Goal: Information Seeking & Learning: Learn about a topic

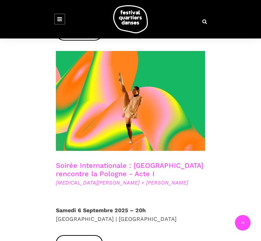
scroll to position [555, 0]
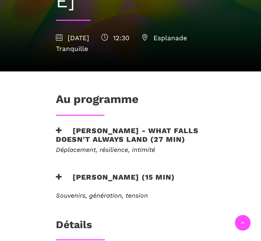
scroll to position [208, 0]
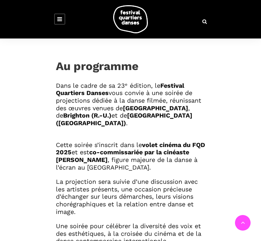
scroll to position [312, 0]
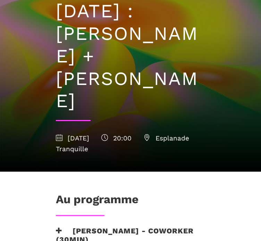
scroll to position [139, 0]
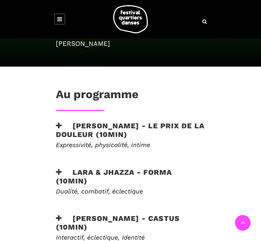
scroll to position [243, 0]
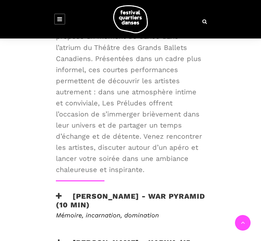
scroll to position [347, 0]
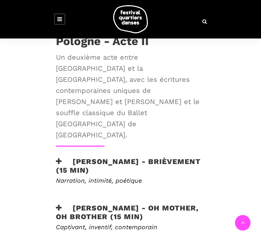
scroll to position [347, 0]
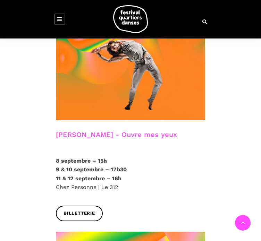
scroll to position [1005, 0]
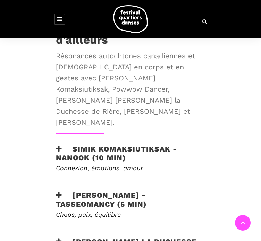
scroll to position [451, 0]
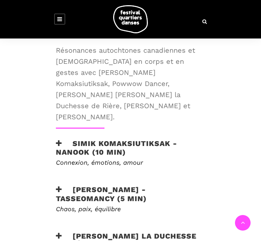
drag, startPoint x: 45, startPoint y: 207, endPoint x: 16, endPoint y: 197, distance: 30.3
copy h3 "HAU KĀINGA... the home calling breath"
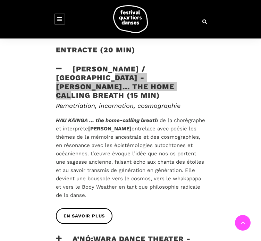
scroll to position [693, 0]
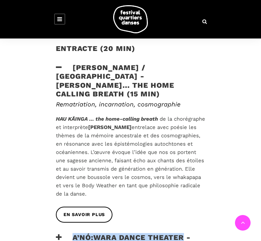
drag, startPoint x: 29, startPoint y: 104, endPoint x: 143, endPoint y: 105, distance: 113.7
click at [143, 233] on h3 "A’nó:wara Dance Theater - Landback Waackers (15 min)" at bounding box center [130, 241] width 149 height 17
copy h3 "A’nó:wara Dance Theater"
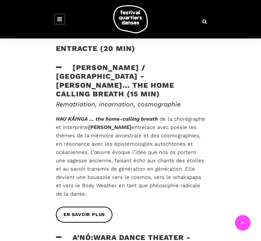
drag, startPoint x: 85, startPoint y: 113, endPoint x: 16, endPoint y: 113, distance: 69.3
click at [56, 233] on h3 "A’nó:wara Dance Theater - Landback Waackers (15 min)" at bounding box center [130, 241] width 149 height 17
copy h3 "Landback Waackers"
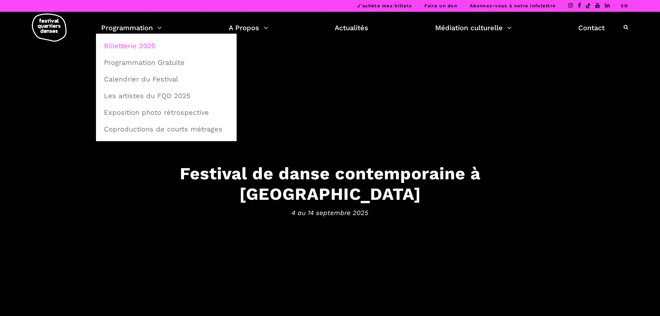
drag, startPoint x: 140, startPoint y: 45, endPoint x: 152, endPoint y: 53, distance: 13.9
click at [140, 45] on link "Billetterie 2025" at bounding box center [166, 46] width 133 height 16
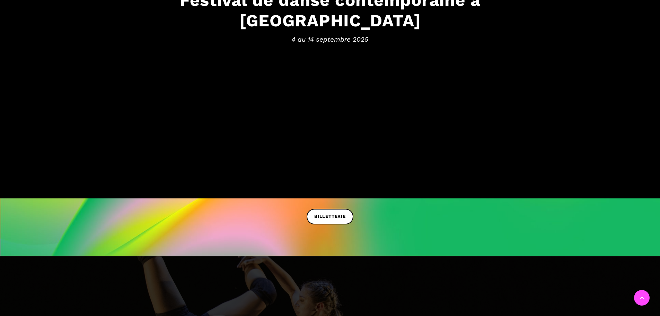
scroll to position [215, 0]
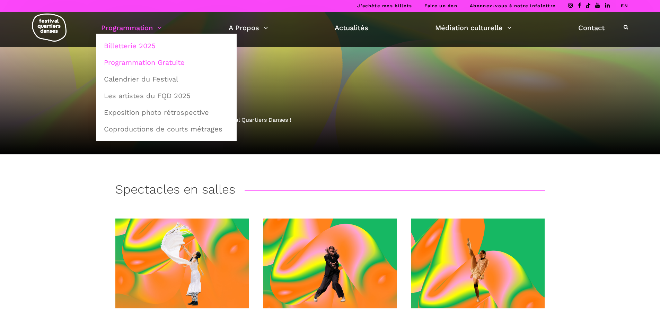
click at [133, 63] on link "Programmation Gratuite" at bounding box center [166, 62] width 133 height 16
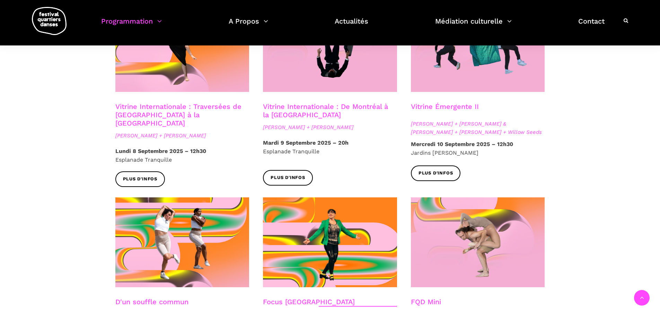
scroll to position [624, 0]
click at [214, 181] on div "Plus d'infos" at bounding box center [183, 185] width 148 height 26
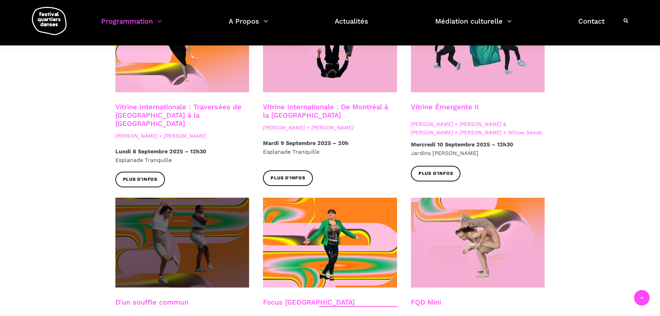
click at [215, 203] on span at bounding box center [182, 243] width 134 height 90
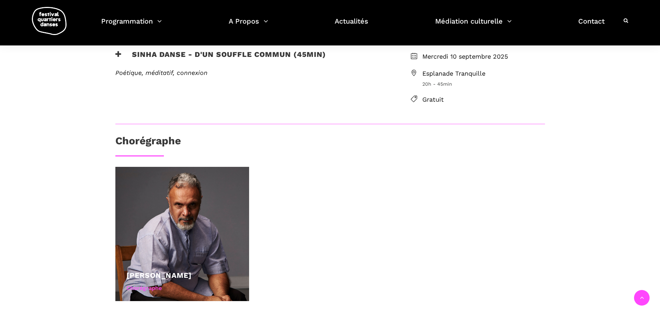
scroll to position [173, 0]
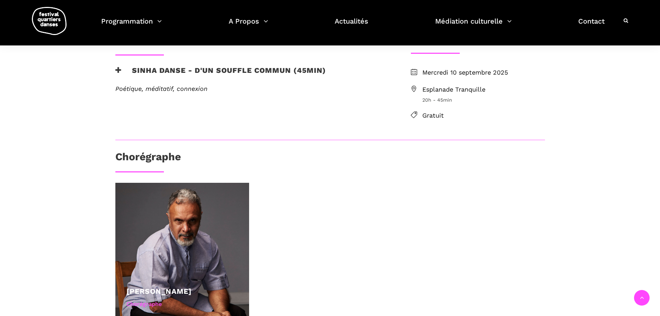
click at [209, 70] on h3 "Sinha Danse - D'un souffle commun (45min)" at bounding box center [220, 74] width 211 height 17
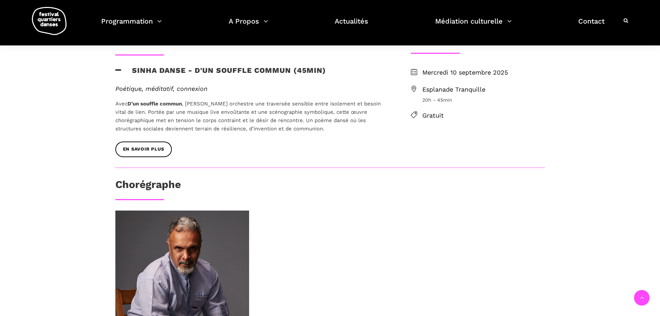
click at [209, 70] on h3 "Sinha Danse - D'un souffle commun (45min)" at bounding box center [220, 74] width 211 height 17
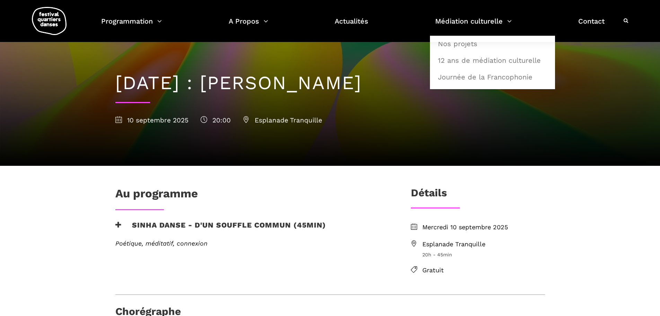
scroll to position [0, 0]
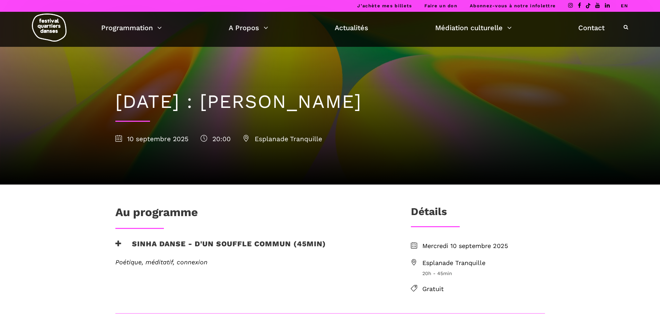
click at [625, 6] on link "EN" at bounding box center [624, 5] width 7 height 5
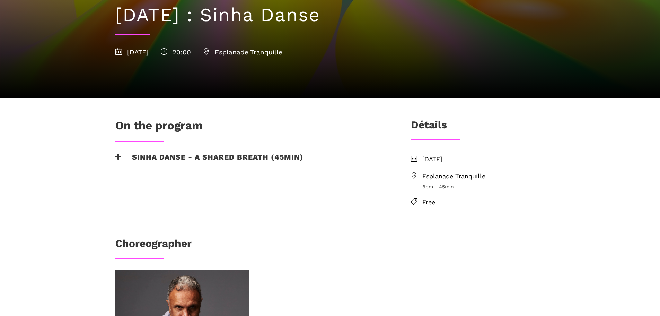
scroll to position [104, 0]
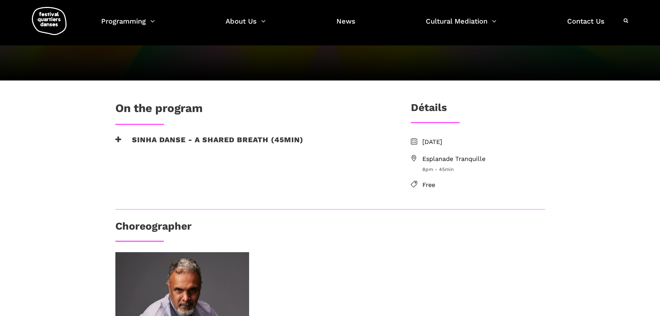
click at [225, 138] on h3 "Sinha Danse - A shared breath (45min)" at bounding box center [209, 143] width 188 height 17
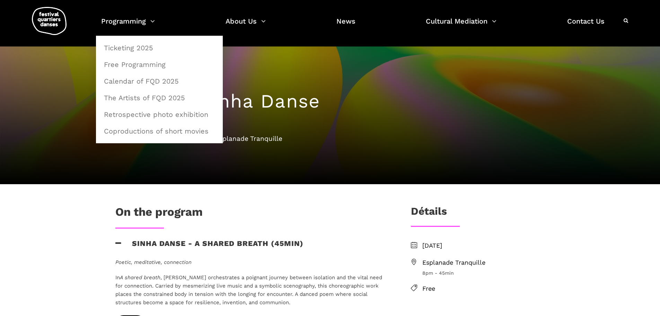
scroll to position [0, 0]
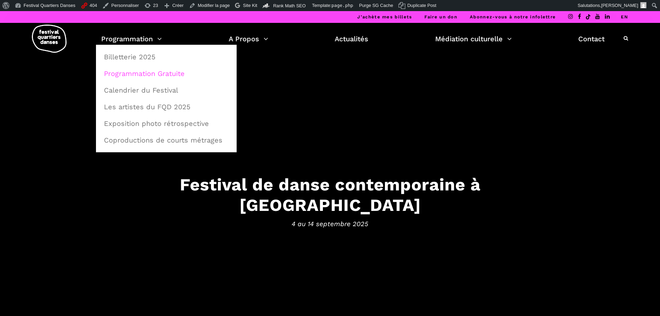
click at [146, 71] on link "Programmation Gratuite" at bounding box center [166, 74] width 133 height 16
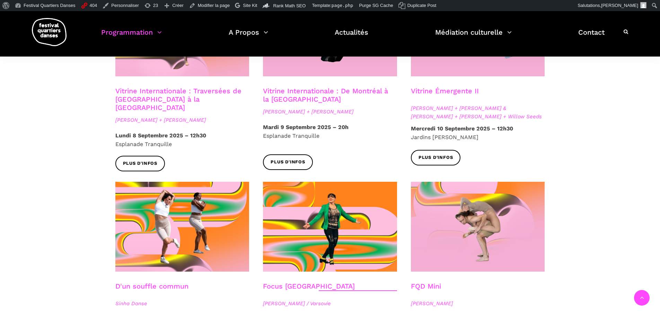
scroll to position [659, 0]
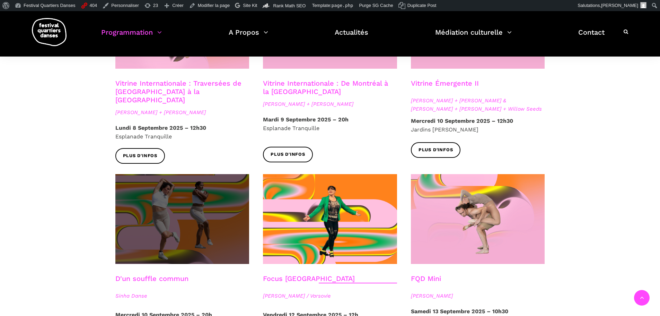
click at [228, 175] on span at bounding box center [182, 219] width 134 height 90
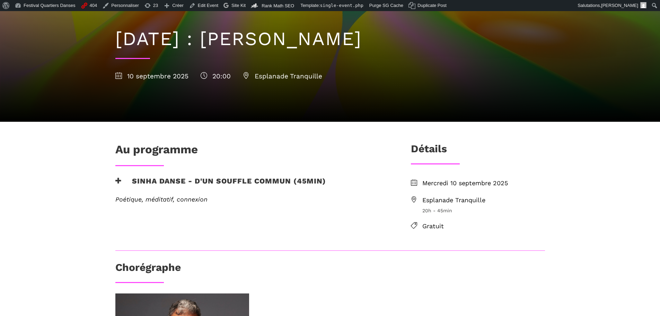
scroll to position [104, 0]
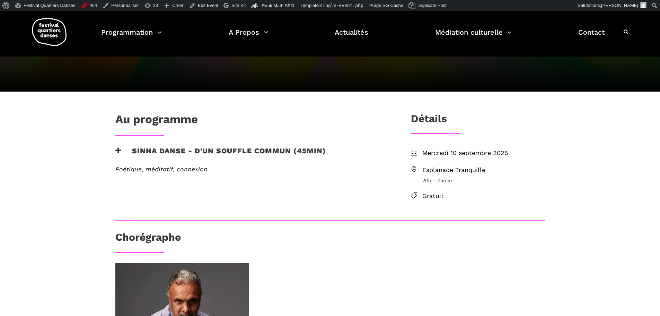
click at [265, 145] on div "Au programme Sinha Danse - D'un souffle commun (45min) Poétique, méditatif, con…" at bounding box center [252, 152] width 287 height 80
click at [264, 148] on h3 "Sinha Danse - D'un souffle commun (45min)" at bounding box center [220, 154] width 211 height 17
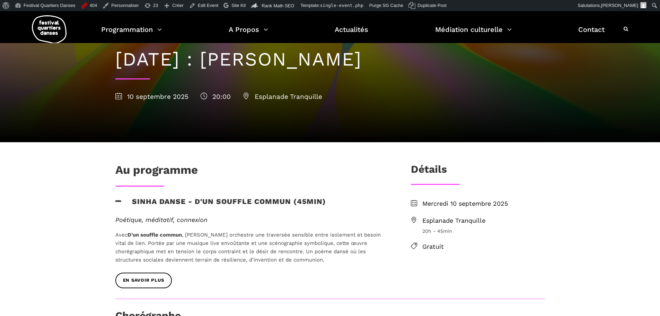
scroll to position [0, 0]
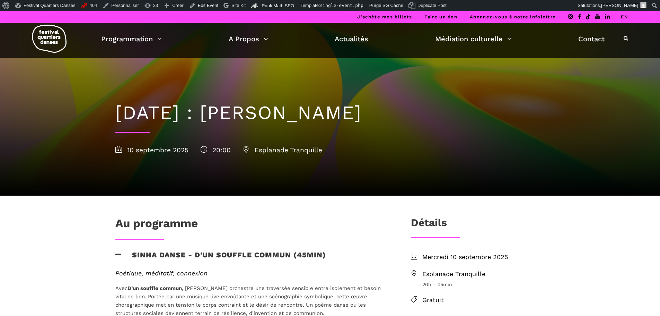
click at [624, 16] on link "EN" at bounding box center [624, 16] width 7 height 5
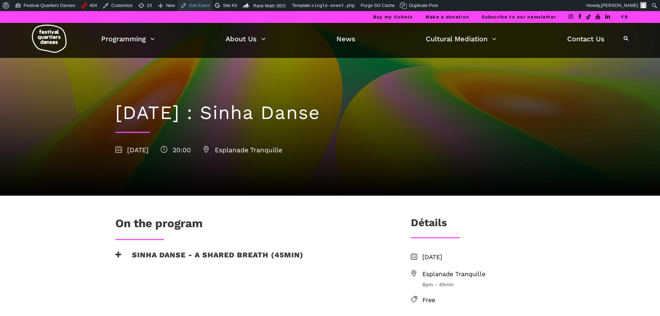
click at [181, 8] on link "Edit Event" at bounding box center [195, 5] width 35 height 11
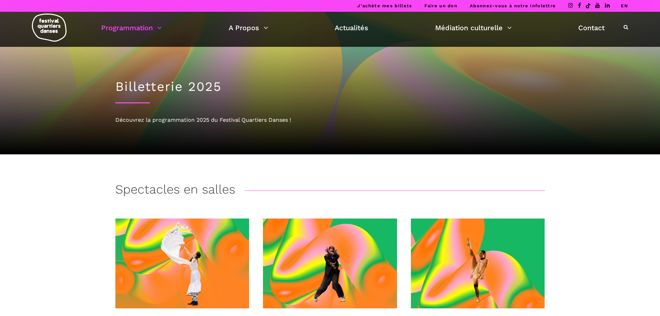
click at [625, 8] on li "EN" at bounding box center [624, 6] width 7 height 12
click at [625, 7] on link "EN" at bounding box center [624, 5] width 7 height 5
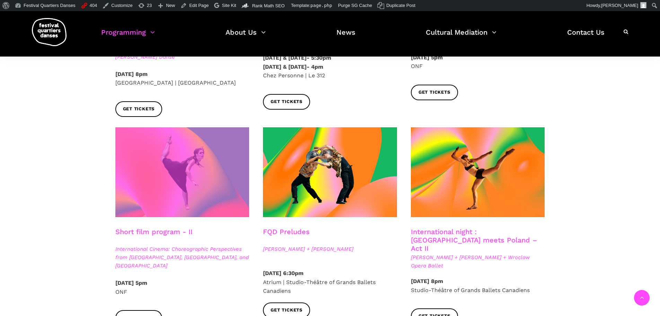
scroll to position [520, 0]
click at [175, 175] on span at bounding box center [182, 172] width 134 height 90
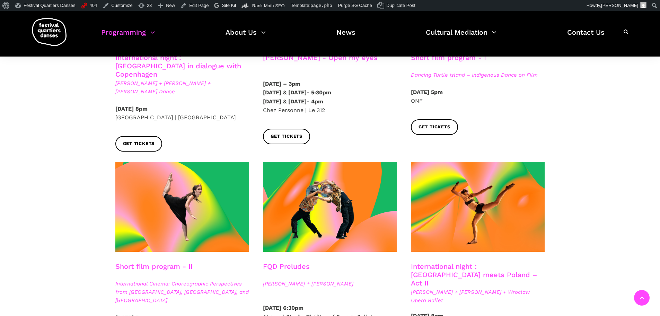
scroll to position [485, 0]
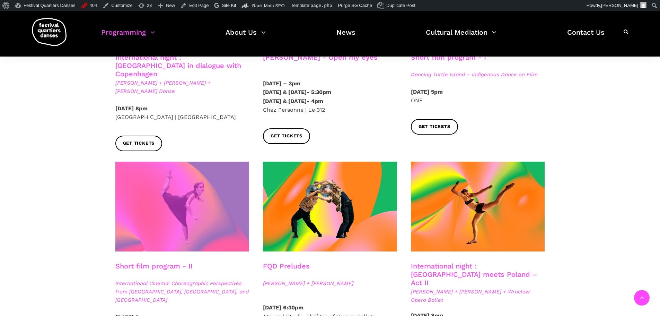
click at [185, 165] on span at bounding box center [182, 207] width 134 height 90
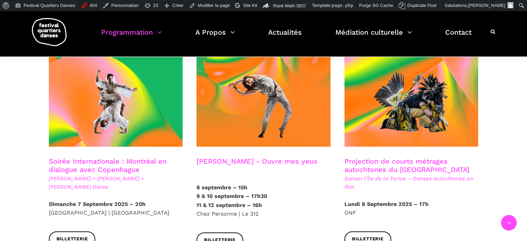
scroll to position [347, 0]
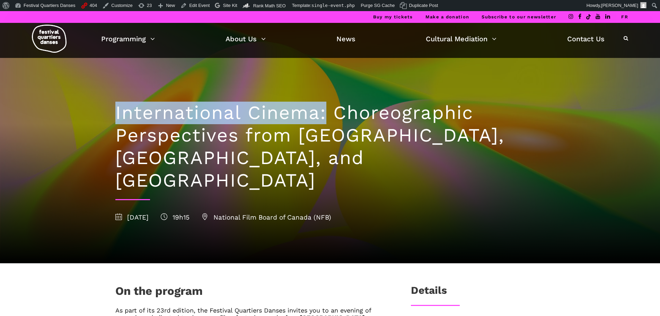
drag, startPoint x: 113, startPoint y: 115, endPoint x: 327, endPoint y: 115, distance: 213.9
click at [327, 115] on div "International Cinema: Choreographic Perspectives from Poland, Brighton, and Mon…" at bounding box center [331, 160] width 444 height 205
copy h1 "International Cinema:"
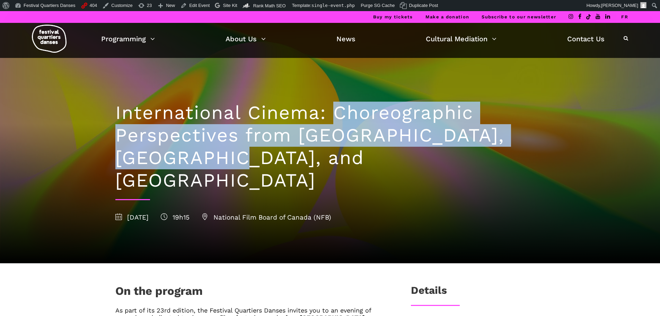
drag, startPoint x: 336, startPoint y: 110, endPoint x: 317, endPoint y: 155, distance: 49.4
click at [317, 155] on h1 "International Cinema: Choreographic Perspectives from Poland, Brighton, and Mon…" at bounding box center [330, 147] width 430 height 90
copy h1 "Choreographic Perspectives from Poland, Brighton, and Montreal"
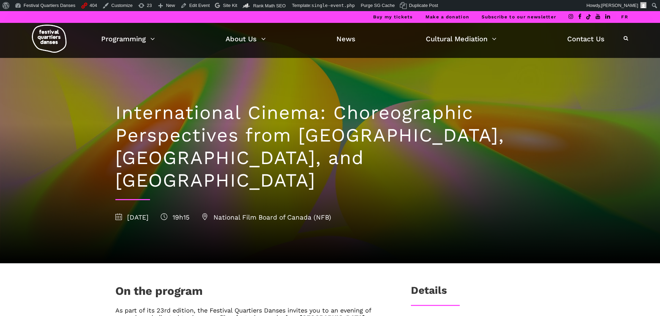
click at [626, 16] on link "FR" at bounding box center [625, 16] width 7 height 5
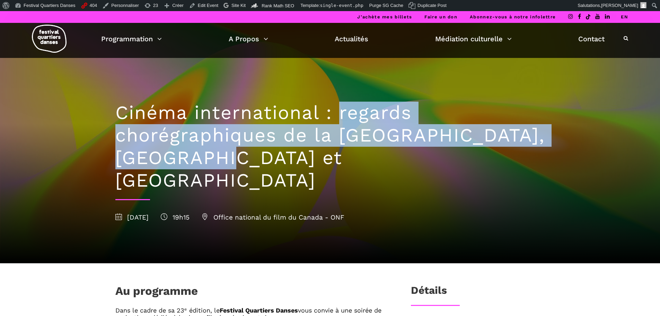
drag, startPoint x: 342, startPoint y: 114, endPoint x: 349, endPoint y: 156, distance: 42.5
click at [349, 156] on h1 "Cinéma international : regards chorégraphiques de la [GEOGRAPHIC_DATA], [GEOGRA…" at bounding box center [330, 147] width 430 height 90
copy h1 "regards chorégraphiques de la [GEOGRAPHIC_DATA], [GEOGRAPHIC_DATA] et [GEOGRAPH…"
